Goal: Transaction & Acquisition: Book appointment/travel/reservation

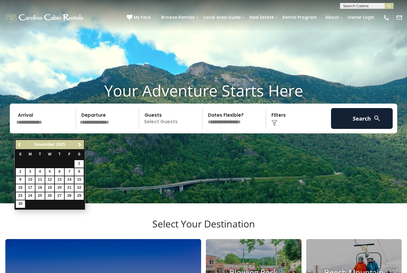
click at [71, 181] on link "14" at bounding box center [69, 179] width 9 height 7
type input "********"
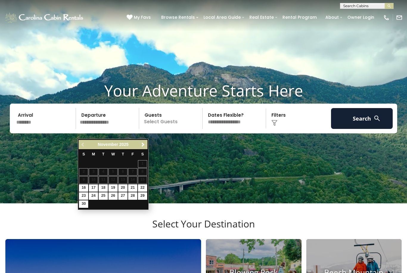
click at [95, 189] on link "17" at bounding box center [93, 187] width 9 height 7
type input "********"
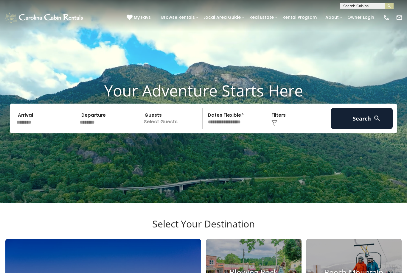
click at [287, 129] on div "Click to Choose" at bounding box center [299, 118] width 62 height 21
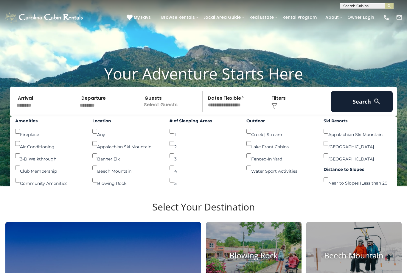
scroll to position [17, 0]
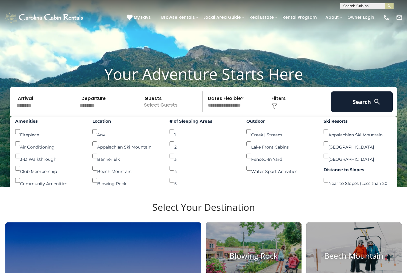
click at [170, 110] on p "Select Guests" at bounding box center [171, 101] width 61 height 21
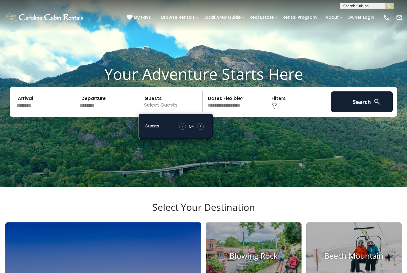
click at [202, 130] on div "+" at bounding box center [200, 126] width 7 height 7
click at [201, 129] on span "+" at bounding box center [200, 126] width 2 height 6
click at [367, 108] on button "Search" at bounding box center [362, 101] width 62 height 21
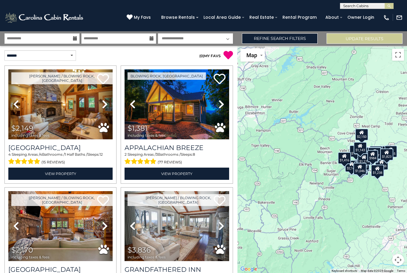
click at [221, 106] on icon at bounding box center [221, 104] width 6 height 10
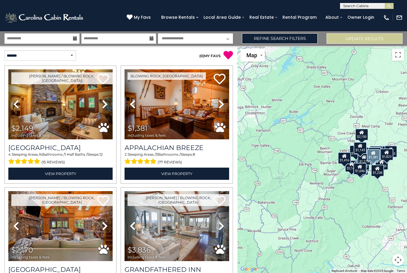
click at [220, 107] on icon at bounding box center [221, 104] width 6 height 10
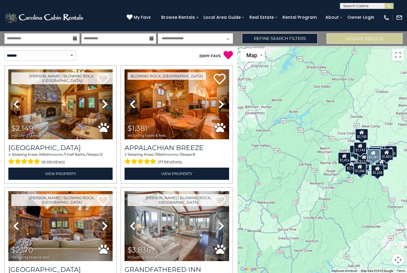
click at [225, 104] on link "Next" at bounding box center [221, 104] width 16 height 70
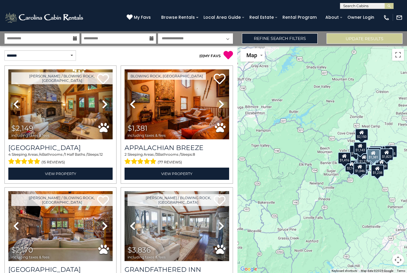
click at [221, 103] on icon at bounding box center [221, 104] width 6 height 10
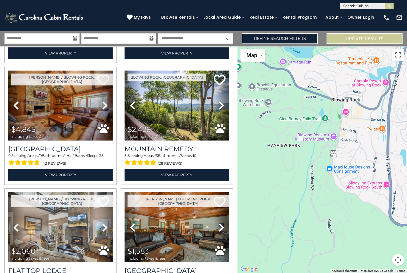
scroll to position [243, 0]
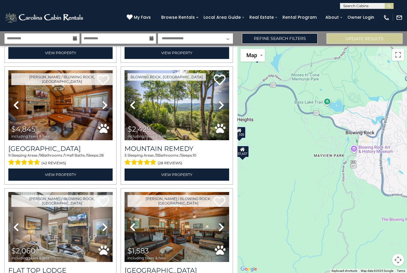
click at [259, 60] on div "$1,279" at bounding box center [256, 54] width 13 height 12
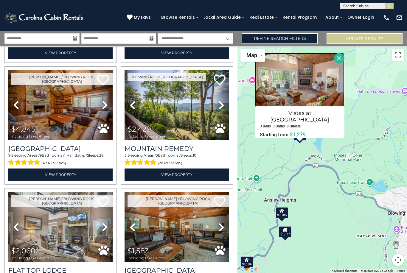
click at [316, 94] on img at bounding box center [299, 80] width 89 height 54
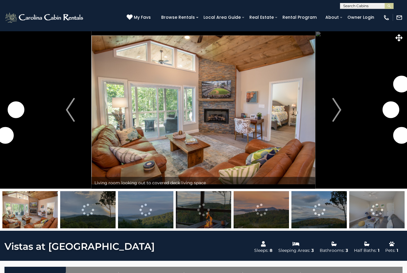
click at [340, 106] on img "Next" at bounding box center [336, 110] width 9 height 24
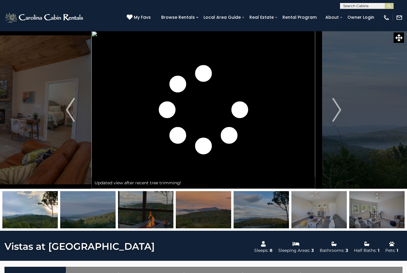
click at [338, 110] on img "Next" at bounding box center [336, 110] width 9 height 24
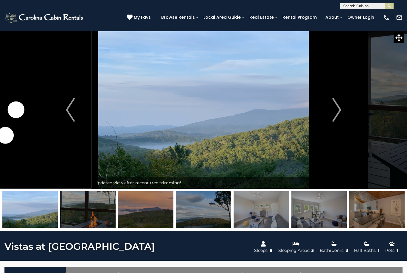
click at [338, 108] on img "Next" at bounding box center [336, 110] width 9 height 24
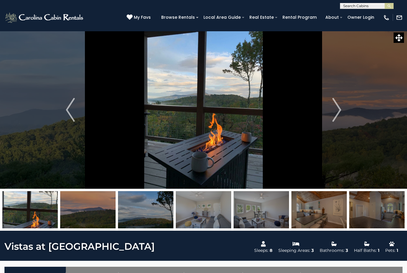
click at [336, 107] on img "Next" at bounding box center [336, 110] width 9 height 24
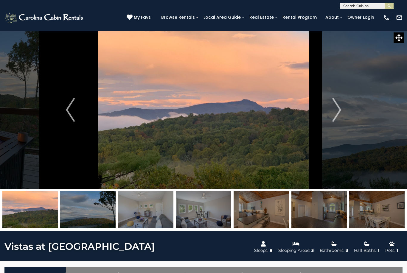
click at [338, 108] on img "Next" at bounding box center [336, 110] width 9 height 24
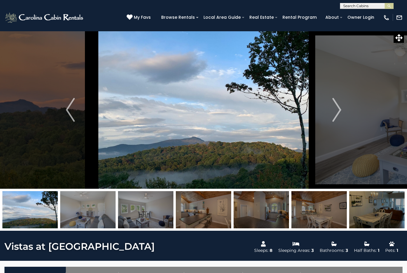
click at [337, 104] on img "Next" at bounding box center [336, 110] width 9 height 24
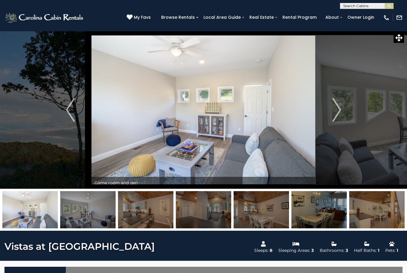
click at [337, 110] on img "Next" at bounding box center [336, 110] width 9 height 24
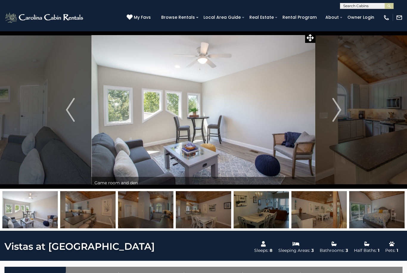
click at [338, 107] on img "Next" at bounding box center [336, 110] width 9 height 24
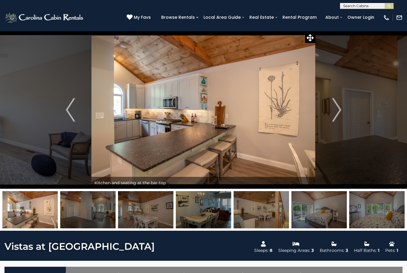
click at [339, 111] on img "Next" at bounding box center [336, 110] width 9 height 24
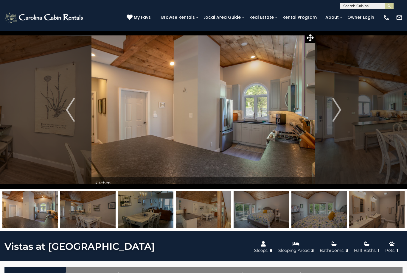
click at [341, 110] on img "Next" at bounding box center [336, 110] width 9 height 24
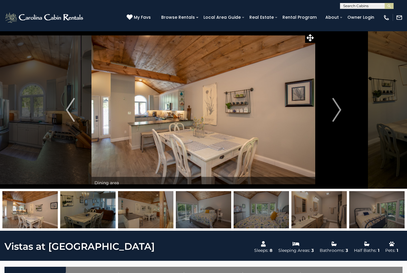
click at [343, 109] on button "Next" at bounding box center [336, 110] width 42 height 158
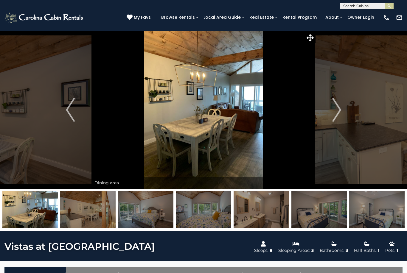
click at [343, 111] on button "Next" at bounding box center [336, 110] width 42 height 158
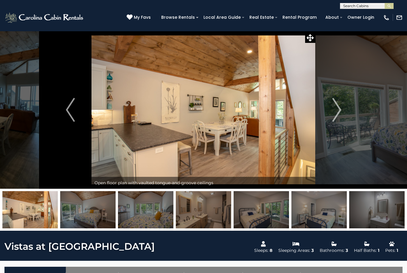
click at [340, 111] on img "Next" at bounding box center [336, 110] width 9 height 24
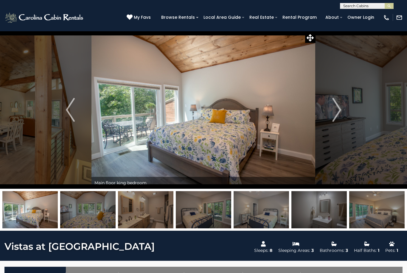
click at [344, 109] on button "Next" at bounding box center [336, 110] width 42 height 158
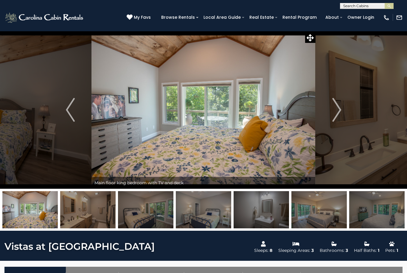
click at [344, 110] on button "Next" at bounding box center [336, 110] width 42 height 158
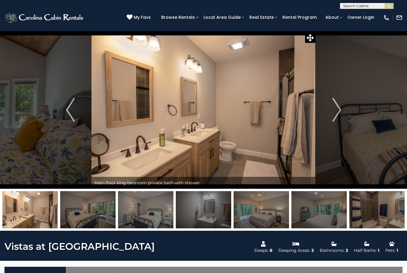
click at [336, 109] on img "Next" at bounding box center [336, 110] width 9 height 24
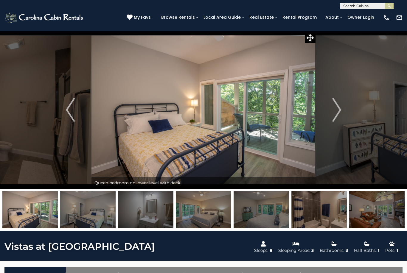
click at [343, 111] on button "Next" at bounding box center [336, 110] width 42 height 158
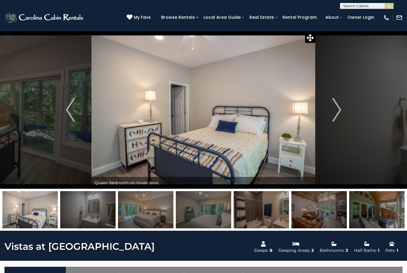
click at [342, 110] on button "Next" at bounding box center [336, 110] width 42 height 158
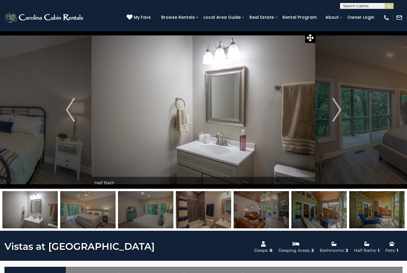
click at [339, 110] on img "Next" at bounding box center [336, 110] width 9 height 24
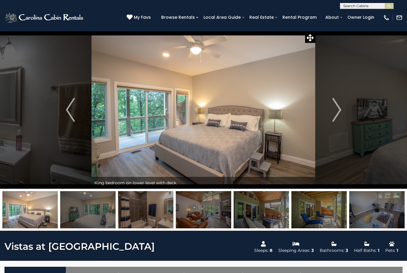
click at [342, 111] on button "Next" at bounding box center [336, 110] width 42 height 158
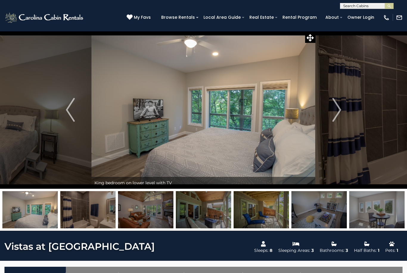
click at [338, 108] on img "Next" at bounding box center [336, 110] width 9 height 24
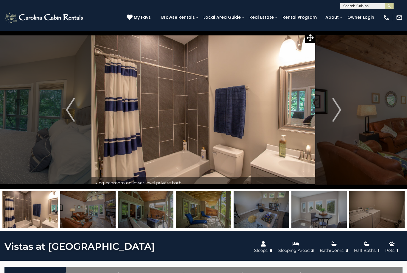
click at [340, 108] on img "Next" at bounding box center [336, 110] width 9 height 24
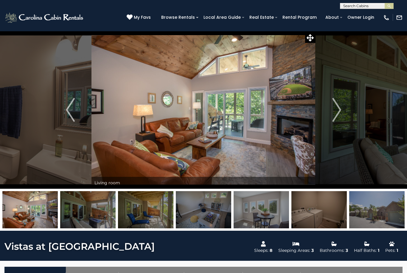
click at [341, 107] on button "Next" at bounding box center [336, 110] width 42 height 158
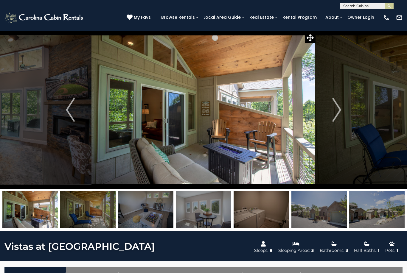
click at [266, 120] on img at bounding box center [203, 110] width 224 height 158
click at [312, 38] on icon at bounding box center [309, 37] width 7 height 7
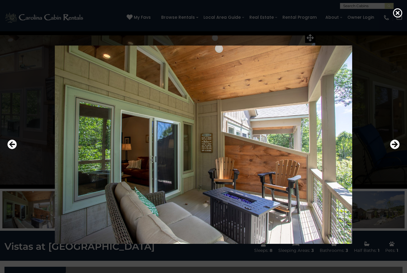
click at [393, 149] on icon "Next" at bounding box center [395, 145] width 10 height 10
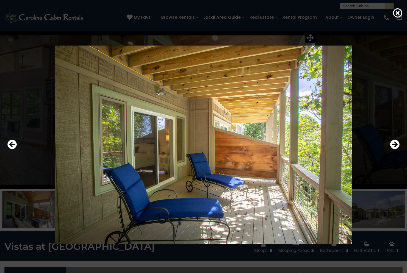
click at [395, 149] on icon "Next" at bounding box center [395, 145] width 10 height 10
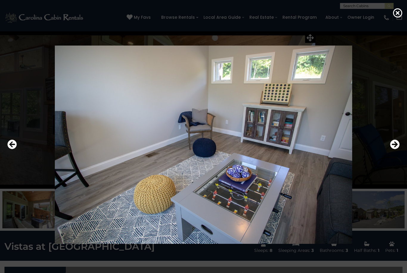
click at [396, 149] on icon "Next" at bounding box center [395, 145] width 10 height 10
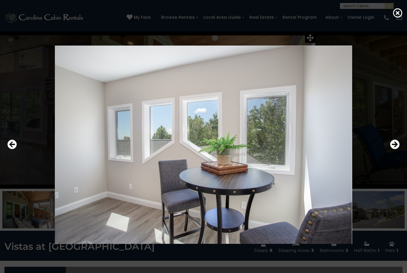
click at [391, 149] on icon "Next" at bounding box center [395, 145] width 10 height 10
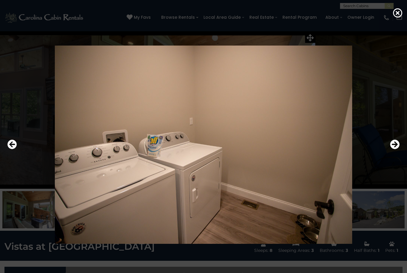
click at [390, 149] on icon "Next" at bounding box center [395, 145] width 10 height 10
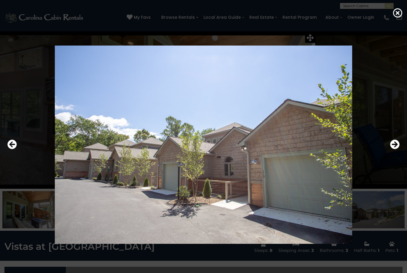
click at [393, 149] on icon "Next" at bounding box center [395, 145] width 10 height 10
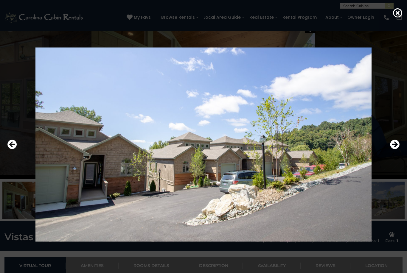
scroll to position [10, 0]
click at [194, 186] on img at bounding box center [203, 145] width 336 height 198
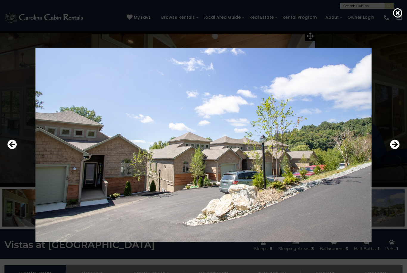
scroll to position [17, 0]
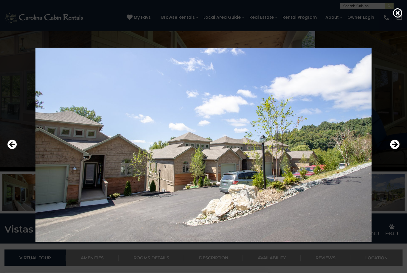
click at [392, 149] on icon "Next" at bounding box center [395, 145] width 10 height 10
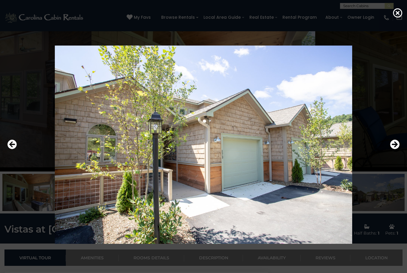
click at [13, 149] on icon "Previous" at bounding box center [12, 145] width 10 height 10
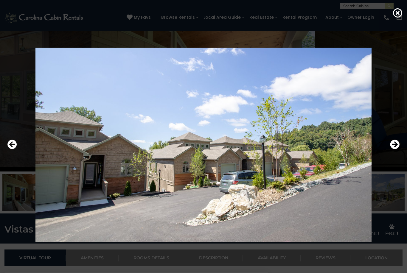
click at [395, 149] on icon "Next" at bounding box center [395, 145] width 10 height 10
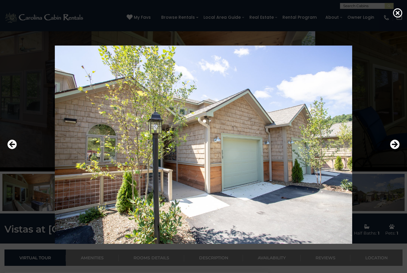
click at [395, 149] on icon "Next" at bounding box center [395, 145] width 10 height 10
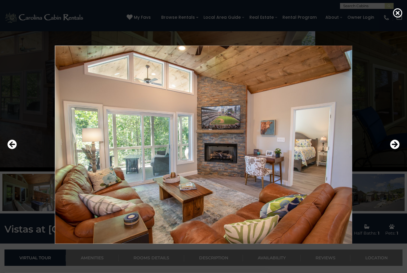
click at [395, 149] on icon "Next" at bounding box center [395, 145] width 10 height 10
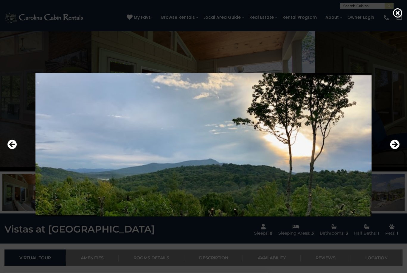
click at [393, 152] on button "Next" at bounding box center [395, 145] width 10 height 14
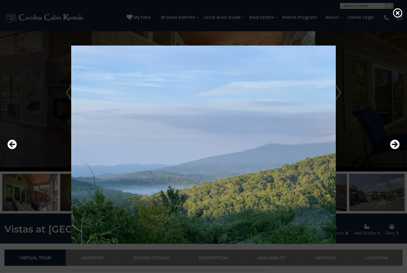
click at [394, 149] on icon "Next" at bounding box center [395, 145] width 10 height 10
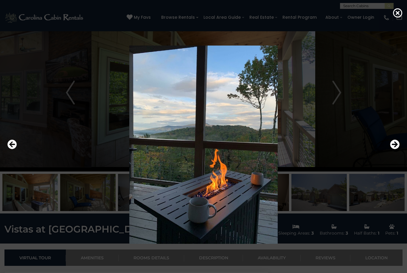
click at [9, 152] on button "Previous" at bounding box center [12, 145] width 10 height 14
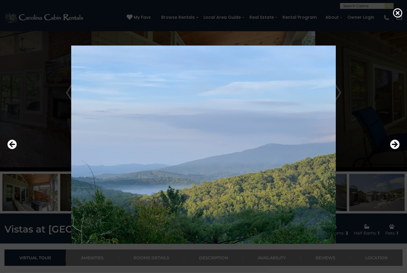
click at [399, 18] on icon at bounding box center [398, 13] width 10 height 10
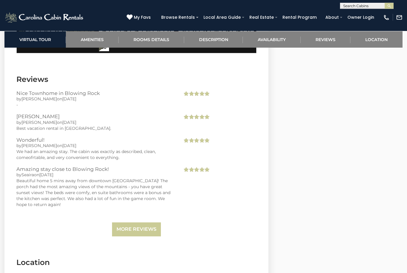
scroll to position [1250, 0]
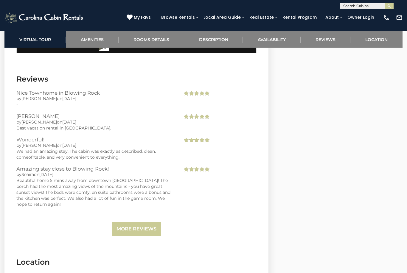
click at [134, 230] on link "More Reviews" at bounding box center [136, 229] width 49 height 14
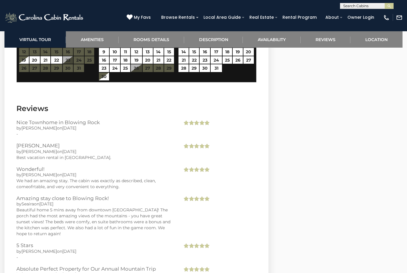
scroll to position [1221, 0]
select select "*"
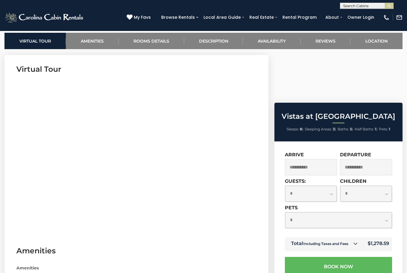
scroll to position [0, 0]
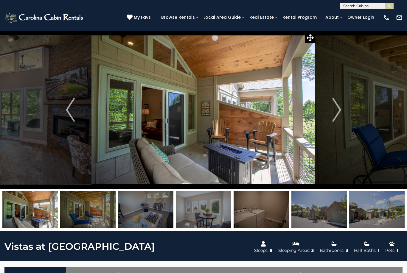
click at [215, 138] on img at bounding box center [203, 110] width 224 height 158
click at [311, 36] on icon at bounding box center [309, 37] width 7 height 7
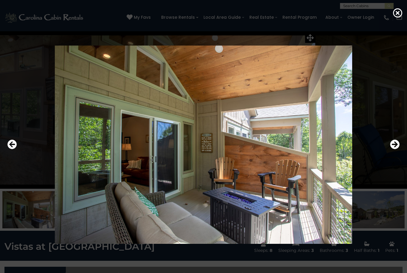
click at [397, 149] on icon "Next" at bounding box center [395, 145] width 10 height 10
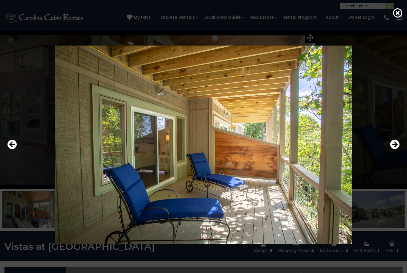
click at [396, 149] on icon "Next" at bounding box center [395, 145] width 10 height 10
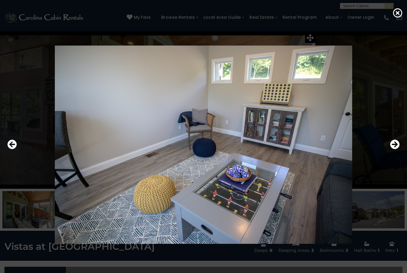
click at [396, 149] on icon "Next" at bounding box center [395, 145] width 10 height 10
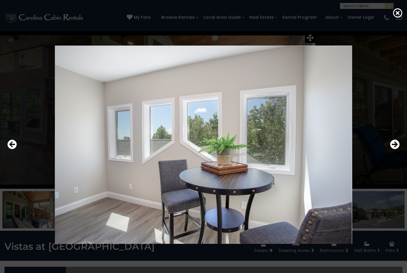
click at [396, 149] on icon "Next" at bounding box center [395, 145] width 10 height 10
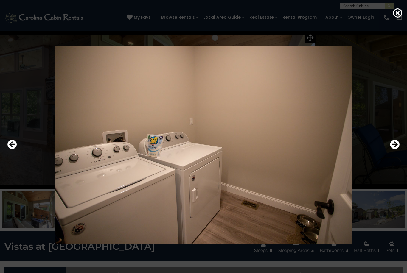
click at [395, 152] on button "Next" at bounding box center [395, 145] width 10 height 14
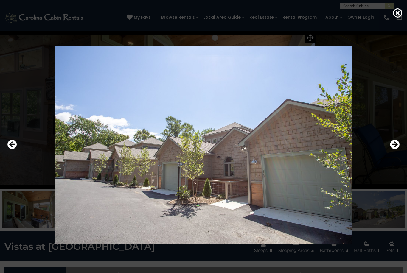
click at [391, 149] on icon "Next" at bounding box center [395, 145] width 10 height 10
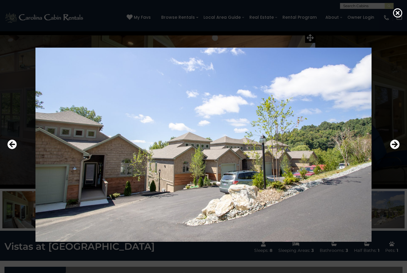
click at [393, 149] on icon "Next" at bounding box center [395, 145] width 10 height 10
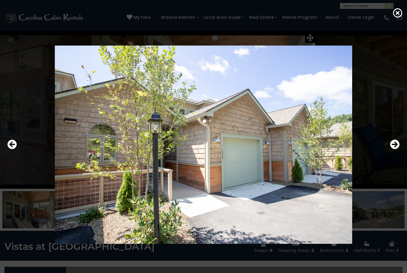
click at [394, 149] on icon "Next" at bounding box center [395, 145] width 10 height 10
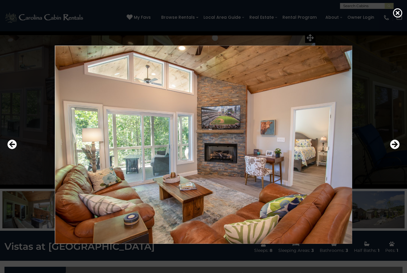
click at [397, 149] on icon "Next" at bounding box center [395, 145] width 10 height 10
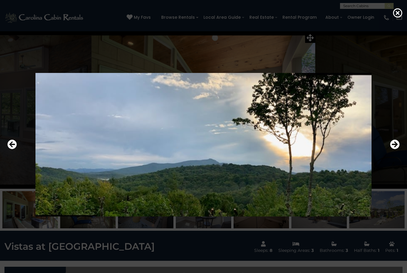
click at [395, 149] on icon "Next" at bounding box center [395, 145] width 10 height 10
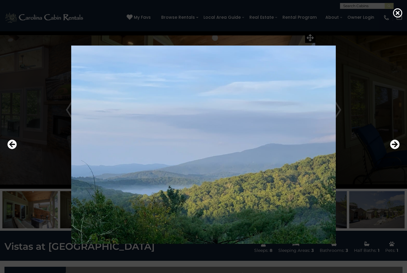
click at [395, 149] on icon "Next" at bounding box center [395, 145] width 10 height 10
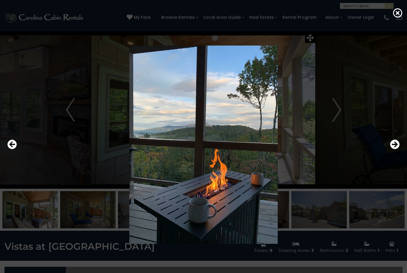
click at [396, 149] on icon "Next" at bounding box center [395, 145] width 10 height 10
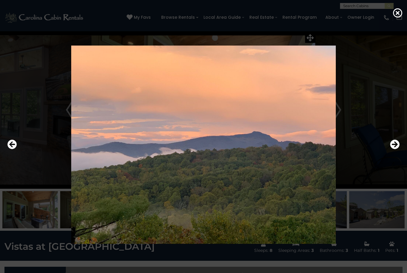
click at [397, 149] on icon "Next" at bounding box center [395, 145] width 10 height 10
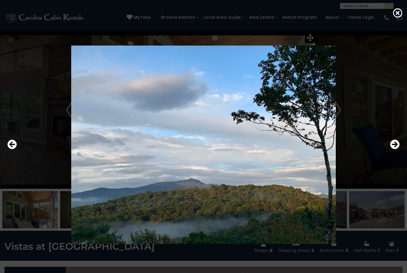
click at [396, 149] on icon "Next" at bounding box center [395, 145] width 10 height 10
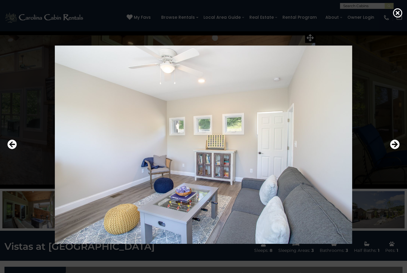
click at [394, 149] on icon "Next" at bounding box center [395, 145] width 10 height 10
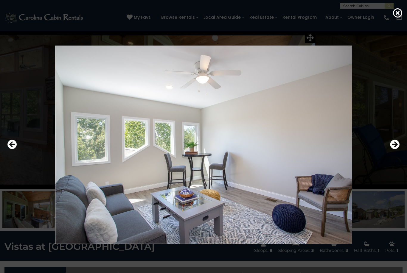
click at [393, 149] on icon "Next" at bounding box center [395, 145] width 10 height 10
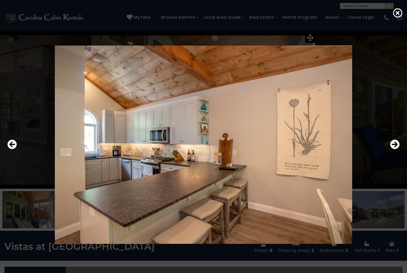
click at [393, 149] on icon "Next" at bounding box center [395, 145] width 10 height 10
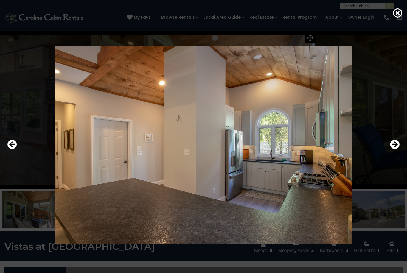
click at [396, 149] on icon "Next" at bounding box center [395, 145] width 10 height 10
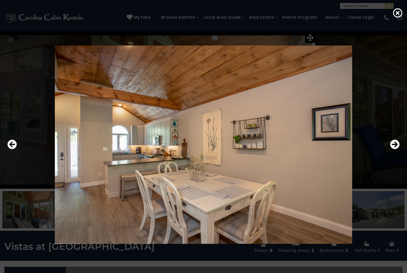
click at [396, 149] on icon "Next" at bounding box center [395, 145] width 10 height 10
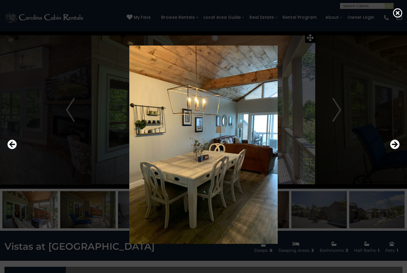
click at [396, 149] on icon "Next" at bounding box center [395, 145] width 10 height 10
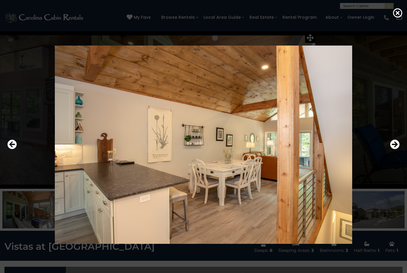
click at [395, 149] on icon "Next" at bounding box center [395, 145] width 10 height 10
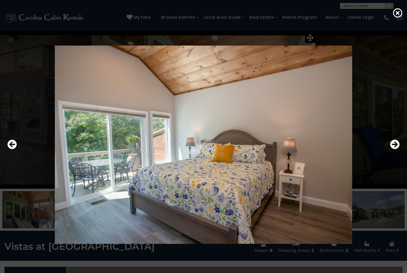
click at [394, 149] on icon "Next" at bounding box center [395, 145] width 10 height 10
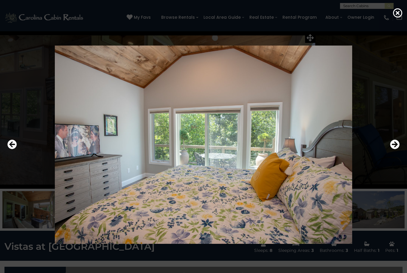
click at [396, 149] on icon "Next" at bounding box center [395, 145] width 10 height 10
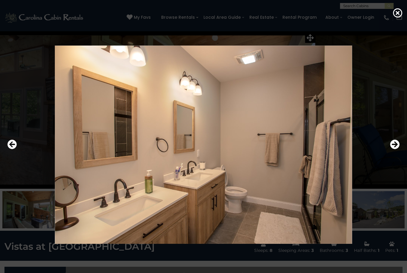
click at [395, 149] on icon "Next" at bounding box center [395, 145] width 10 height 10
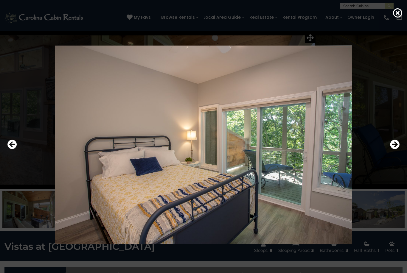
click at [398, 149] on icon "Next" at bounding box center [395, 145] width 10 height 10
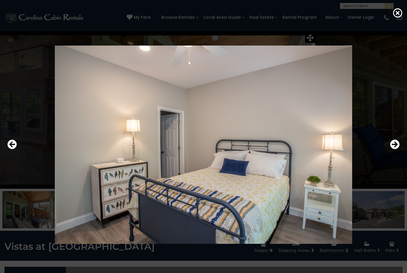
click at [396, 149] on icon "Next" at bounding box center [395, 145] width 10 height 10
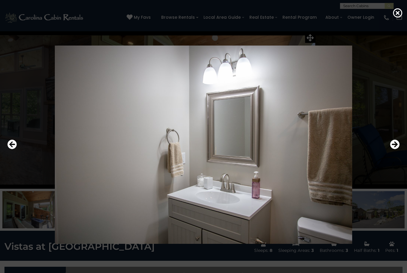
click at [396, 149] on icon "Next" at bounding box center [395, 145] width 10 height 10
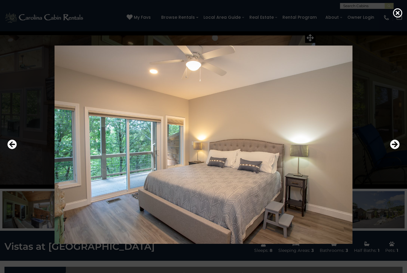
click at [395, 149] on icon "Next" at bounding box center [395, 145] width 10 height 10
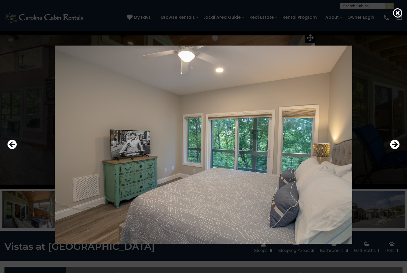
click at [396, 149] on icon "Next" at bounding box center [395, 145] width 10 height 10
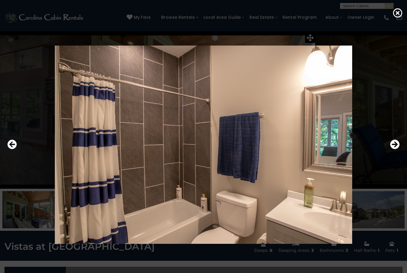
click at [396, 149] on icon "Next" at bounding box center [395, 145] width 10 height 10
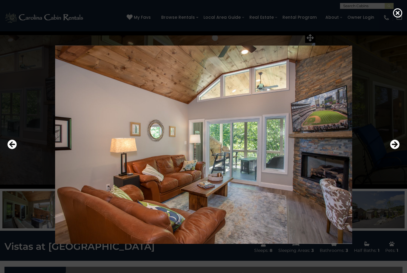
click at [397, 149] on icon "Next" at bounding box center [395, 145] width 10 height 10
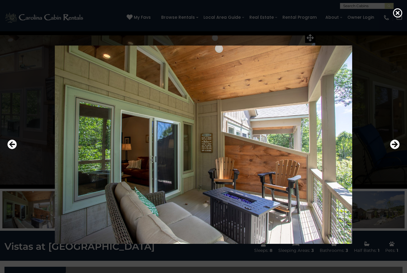
click at [397, 149] on icon "Next" at bounding box center [395, 145] width 10 height 10
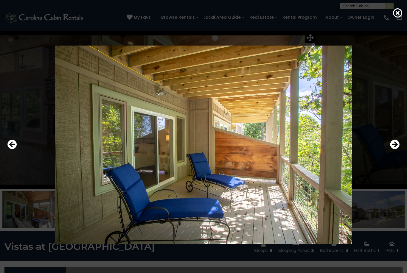
click at [397, 149] on icon "Next" at bounding box center [395, 145] width 10 height 10
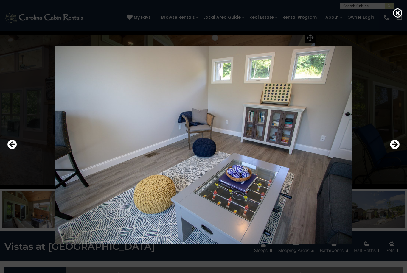
click at [396, 149] on icon "Next" at bounding box center [395, 145] width 10 height 10
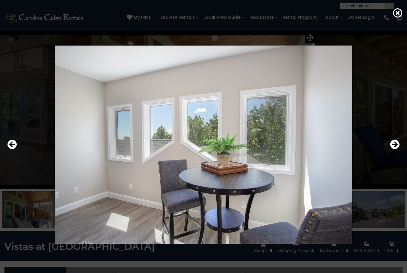
click at [395, 149] on icon "Next" at bounding box center [395, 145] width 10 height 10
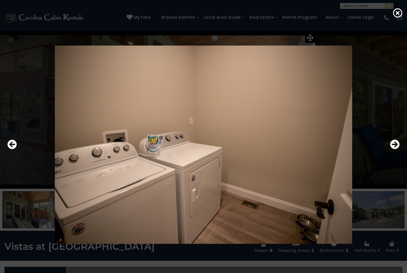
click at [397, 149] on icon "Next" at bounding box center [395, 145] width 10 height 10
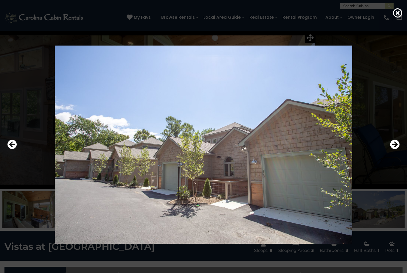
click at [396, 149] on icon "Next" at bounding box center [395, 145] width 10 height 10
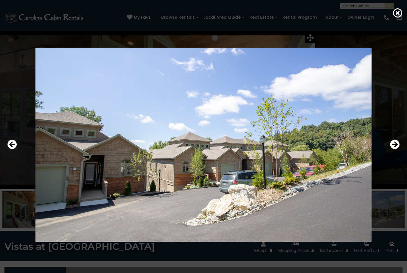
click at [397, 149] on icon "Next" at bounding box center [395, 145] width 10 height 10
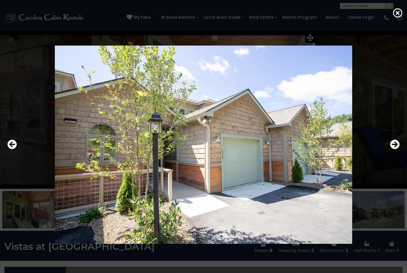
click at [396, 149] on icon "Next" at bounding box center [395, 145] width 10 height 10
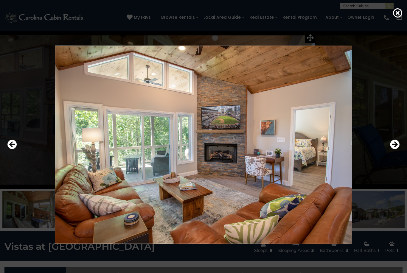
click at [397, 149] on icon "Next" at bounding box center [395, 145] width 10 height 10
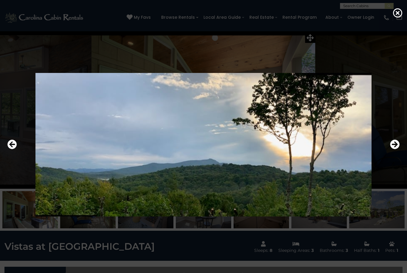
click at [397, 149] on icon "Next" at bounding box center [395, 145] width 10 height 10
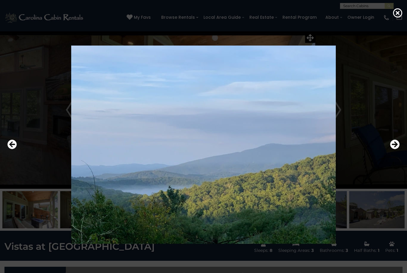
click at [397, 149] on icon "Next" at bounding box center [395, 145] width 10 height 10
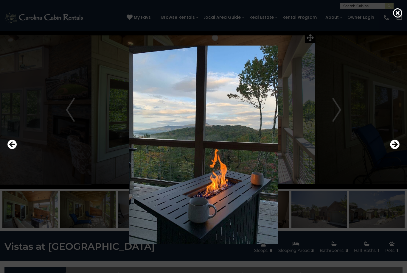
click at [398, 149] on icon "Next" at bounding box center [395, 145] width 10 height 10
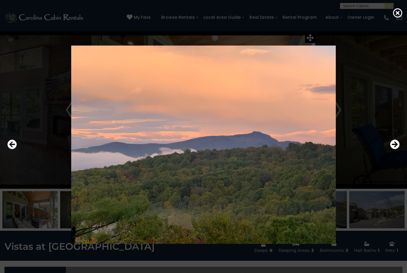
click at [395, 149] on icon "Next" at bounding box center [395, 145] width 10 height 10
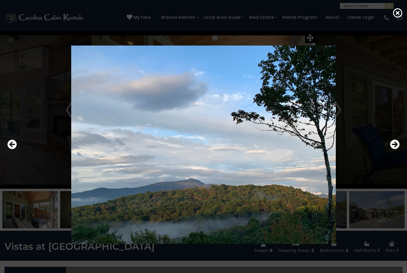
click at [397, 149] on icon "Next" at bounding box center [395, 145] width 10 height 10
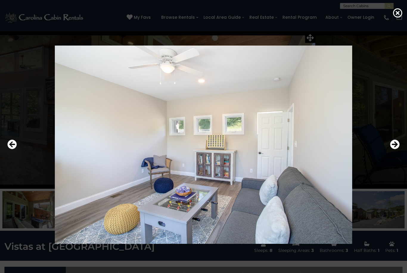
click at [395, 149] on icon "Next" at bounding box center [395, 145] width 10 height 10
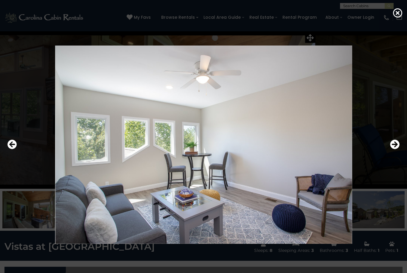
click at [397, 149] on icon "Next" at bounding box center [395, 145] width 10 height 10
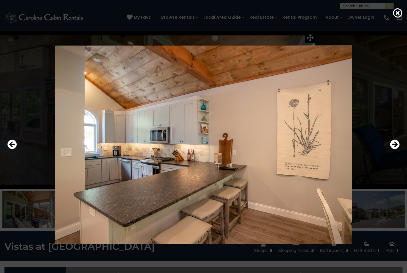
click at [396, 149] on icon "Next" at bounding box center [395, 145] width 10 height 10
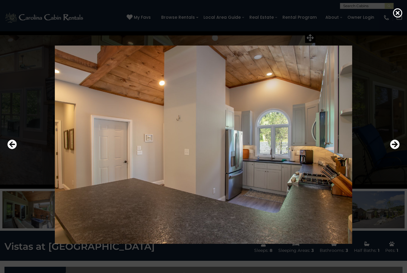
click at [397, 149] on icon "Next" at bounding box center [395, 145] width 10 height 10
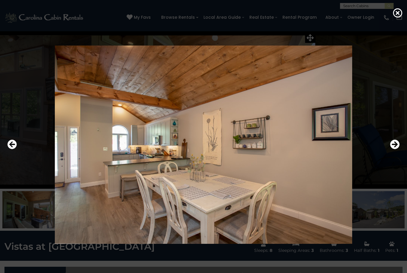
click at [396, 149] on icon "Next" at bounding box center [395, 145] width 10 height 10
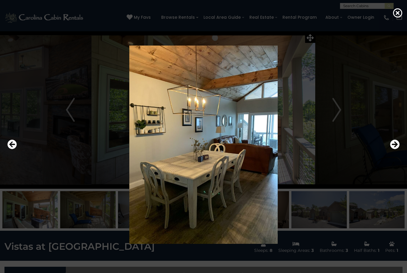
click at [397, 149] on icon "Next" at bounding box center [395, 145] width 10 height 10
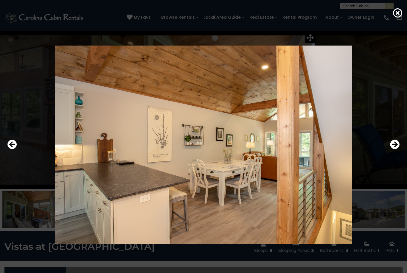
click at [396, 149] on icon "Next" at bounding box center [395, 145] width 10 height 10
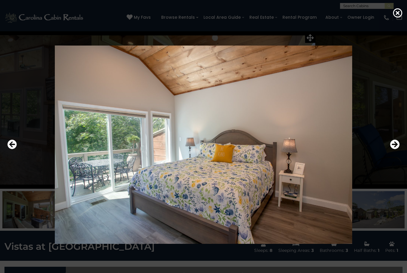
click at [398, 149] on icon "Next" at bounding box center [395, 145] width 10 height 10
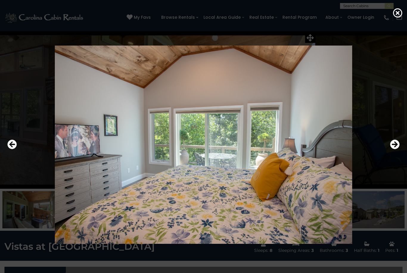
click at [399, 149] on icon "Next" at bounding box center [395, 145] width 10 height 10
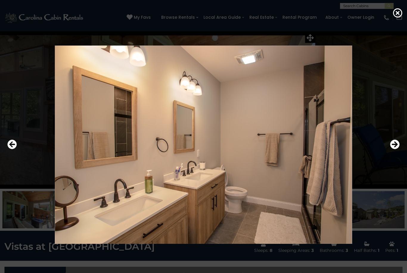
click at [397, 149] on icon "Next" at bounding box center [395, 145] width 10 height 10
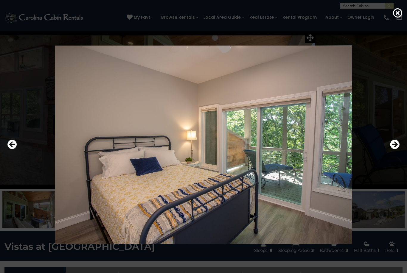
click at [396, 149] on icon "Next" at bounding box center [395, 145] width 10 height 10
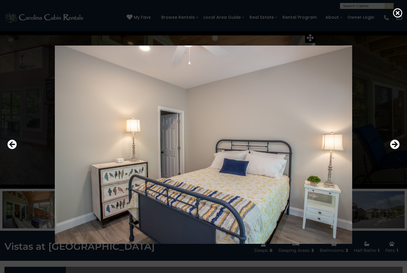
click at [395, 149] on icon "Next" at bounding box center [395, 145] width 10 height 10
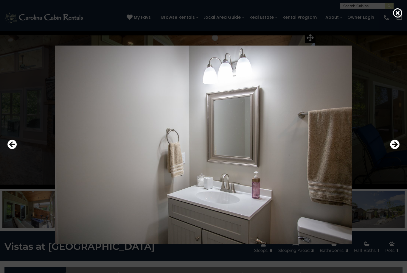
click at [396, 149] on icon "Next" at bounding box center [395, 145] width 10 height 10
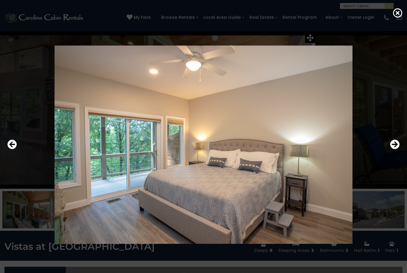
click at [396, 149] on icon "Next" at bounding box center [395, 145] width 10 height 10
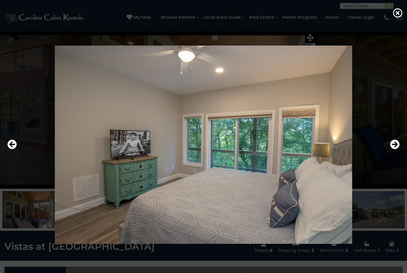
click at [396, 149] on icon "Next" at bounding box center [395, 145] width 10 height 10
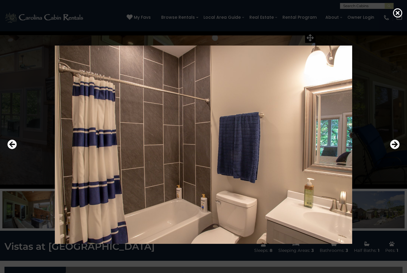
click at [397, 149] on icon "Next" at bounding box center [395, 145] width 10 height 10
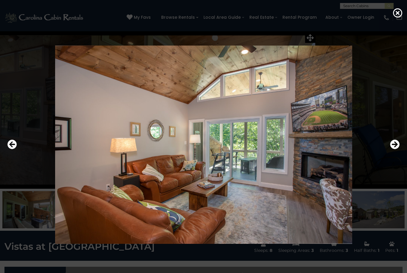
click at [396, 149] on icon "Next" at bounding box center [395, 145] width 10 height 10
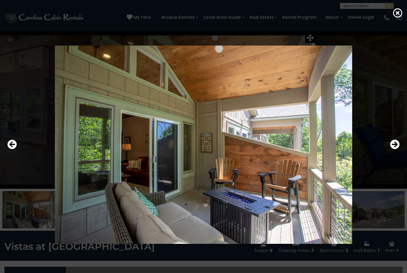
click at [396, 149] on icon "Next" at bounding box center [395, 145] width 10 height 10
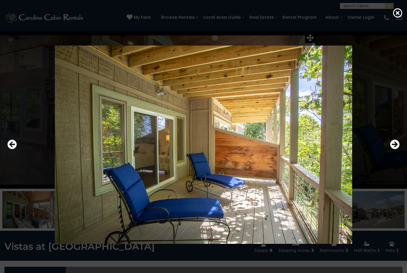
click at [396, 149] on icon "Next" at bounding box center [395, 145] width 10 height 10
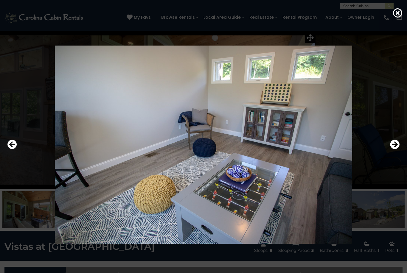
click at [396, 149] on icon "Next" at bounding box center [395, 145] width 10 height 10
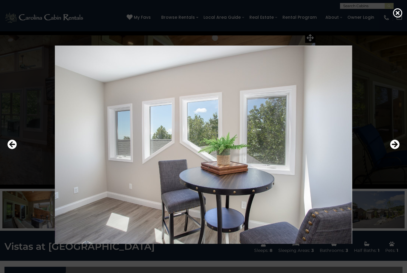
click at [396, 149] on icon "Next" at bounding box center [395, 145] width 10 height 10
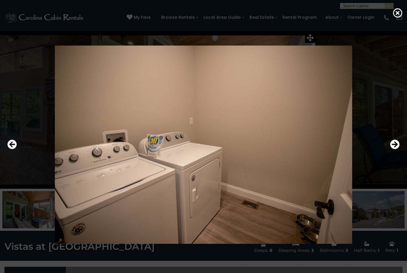
click at [396, 149] on icon "Next" at bounding box center [395, 145] width 10 height 10
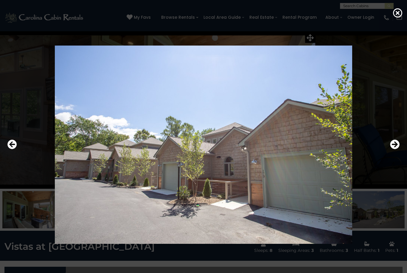
click at [406, 153] on div at bounding box center [203, 145] width 407 height 246
click at [396, 149] on icon "Next" at bounding box center [395, 145] width 10 height 10
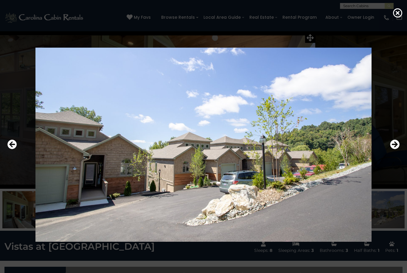
click at [397, 149] on icon "Next" at bounding box center [395, 145] width 10 height 10
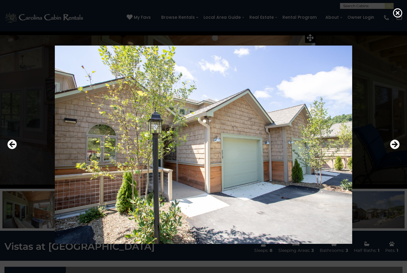
click at [396, 149] on icon "Next" at bounding box center [395, 145] width 10 height 10
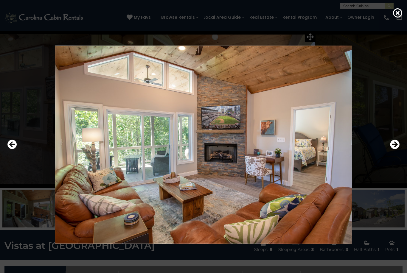
scroll to position [16, 0]
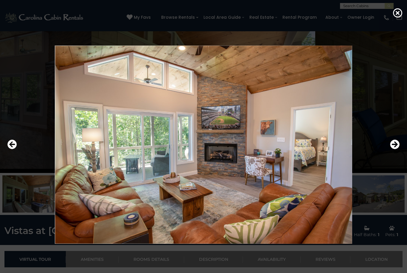
click at [397, 149] on icon "Next" at bounding box center [395, 145] width 10 height 10
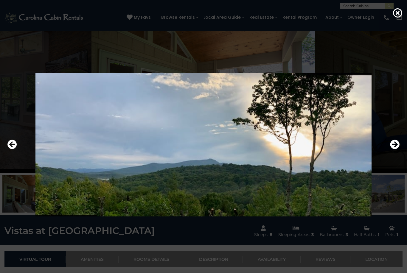
click at [395, 149] on icon "Next" at bounding box center [395, 145] width 10 height 10
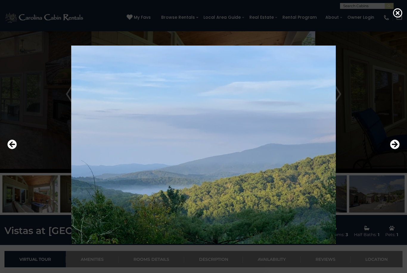
click at [396, 149] on icon "Next" at bounding box center [395, 145] width 10 height 10
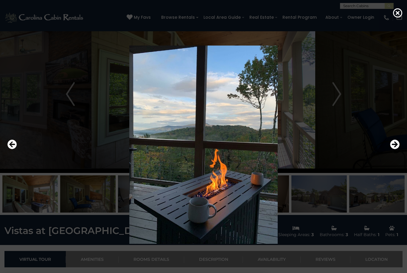
click at [396, 149] on icon "Next" at bounding box center [395, 145] width 10 height 10
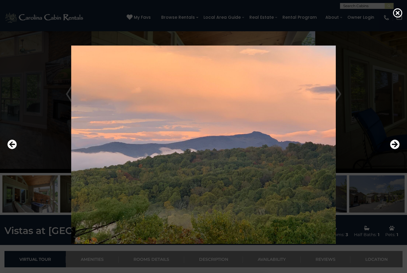
click at [394, 149] on icon "Next" at bounding box center [395, 145] width 10 height 10
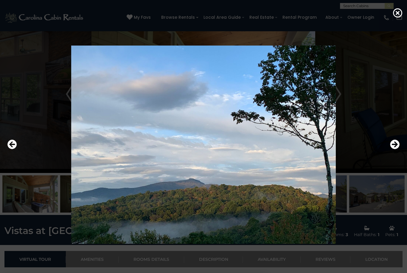
click at [393, 149] on icon "Next" at bounding box center [395, 145] width 10 height 10
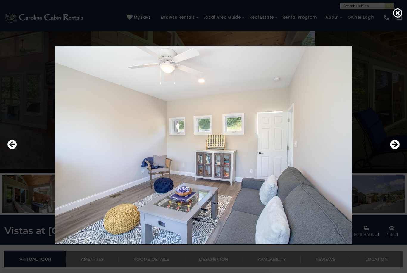
click at [395, 149] on icon "Next" at bounding box center [395, 145] width 10 height 10
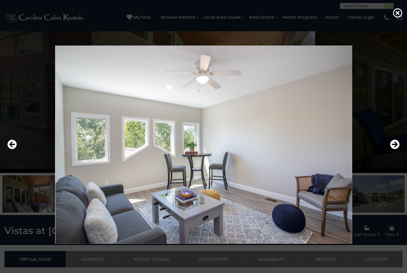
click at [393, 149] on icon "Next" at bounding box center [395, 145] width 10 height 10
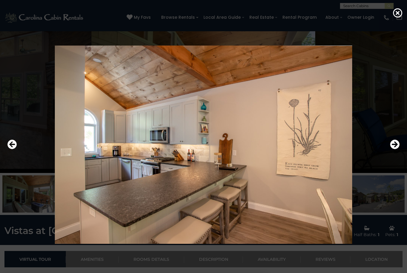
click at [393, 149] on icon "Next" at bounding box center [395, 145] width 10 height 10
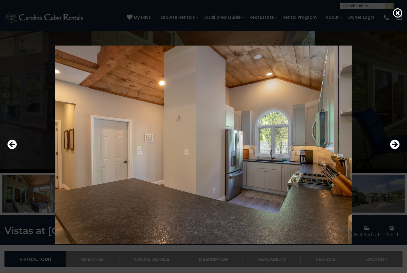
click at [393, 149] on icon "Next" at bounding box center [395, 145] width 10 height 10
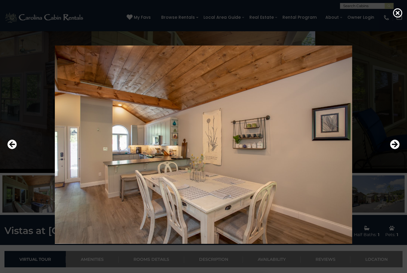
click at [394, 149] on icon "Next" at bounding box center [395, 145] width 10 height 10
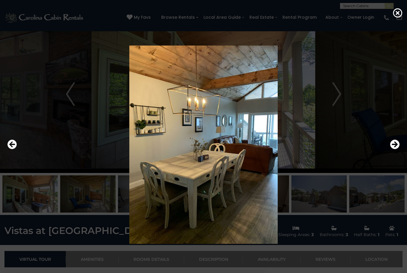
click at [395, 149] on icon "Next" at bounding box center [395, 145] width 10 height 10
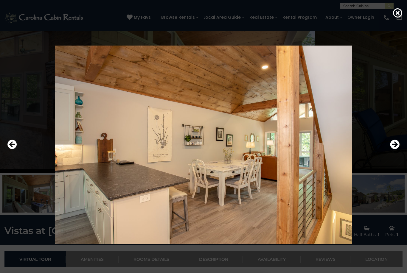
click at [395, 149] on icon "Next" at bounding box center [395, 145] width 10 height 10
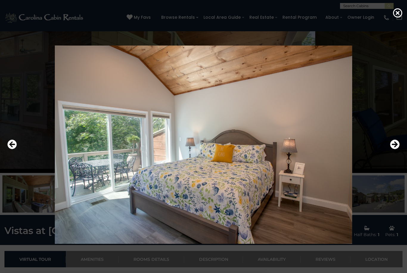
click at [399, 13] on icon at bounding box center [398, 13] width 10 height 10
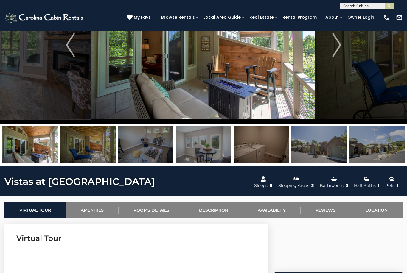
click at [279, 212] on link "Availability" at bounding box center [272, 210] width 58 height 16
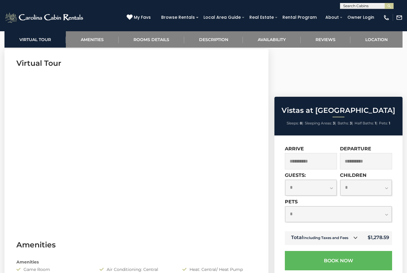
scroll to position [240, 0]
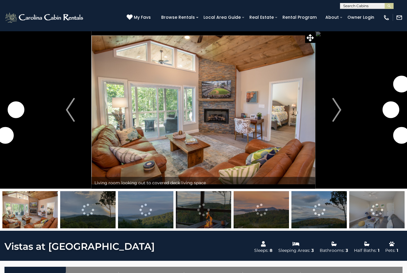
scroll to position [240, 0]
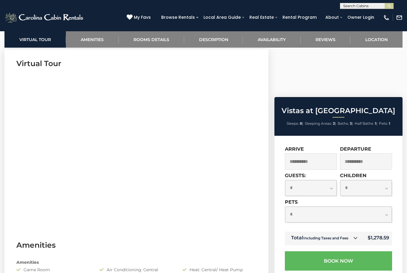
click at [316, 153] on input "**********" at bounding box center [311, 161] width 52 height 16
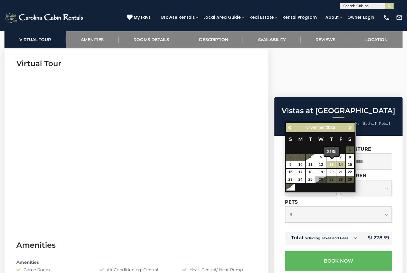
click at [334, 165] on link "13" at bounding box center [331, 164] width 9 height 7
type input "**********"
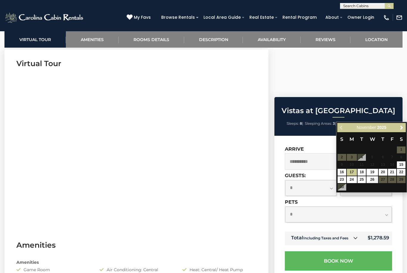
click at [373, 153] on input "**********" at bounding box center [366, 161] width 52 height 16
click at [343, 171] on link "16" at bounding box center [341, 172] width 9 height 7
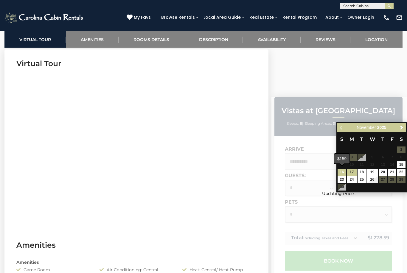
type input "**********"
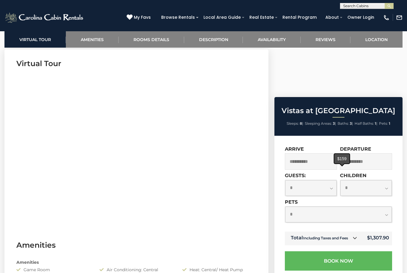
click at [388, 207] on select "**********" at bounding box center [338, 215] width 107 height 16
select select "*"
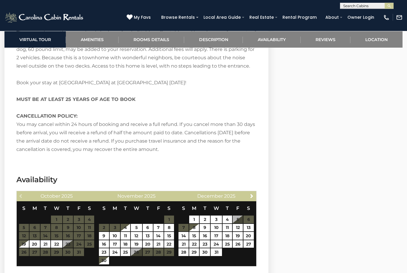
scroll to position [1038, 0]
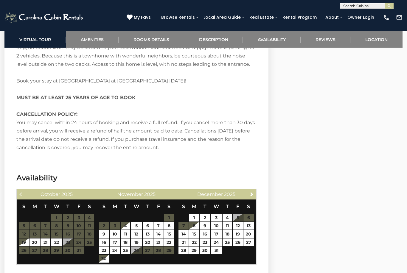
click at [6, 1] on div "**********" at bounding box center [203, 4] width 407 height 9
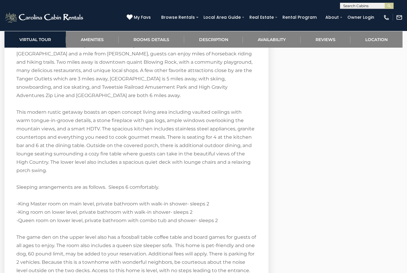
scroll to position [830, 0]
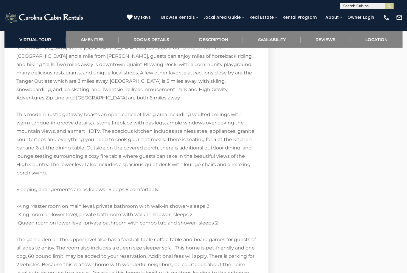
select select "*"
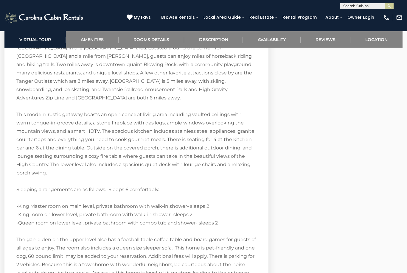
select select "*"
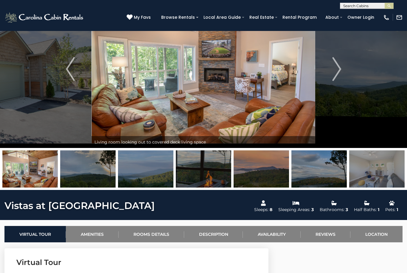
scroll to position [0, 0]
